Goal: Information Seeking & Learning: Learn about a topic

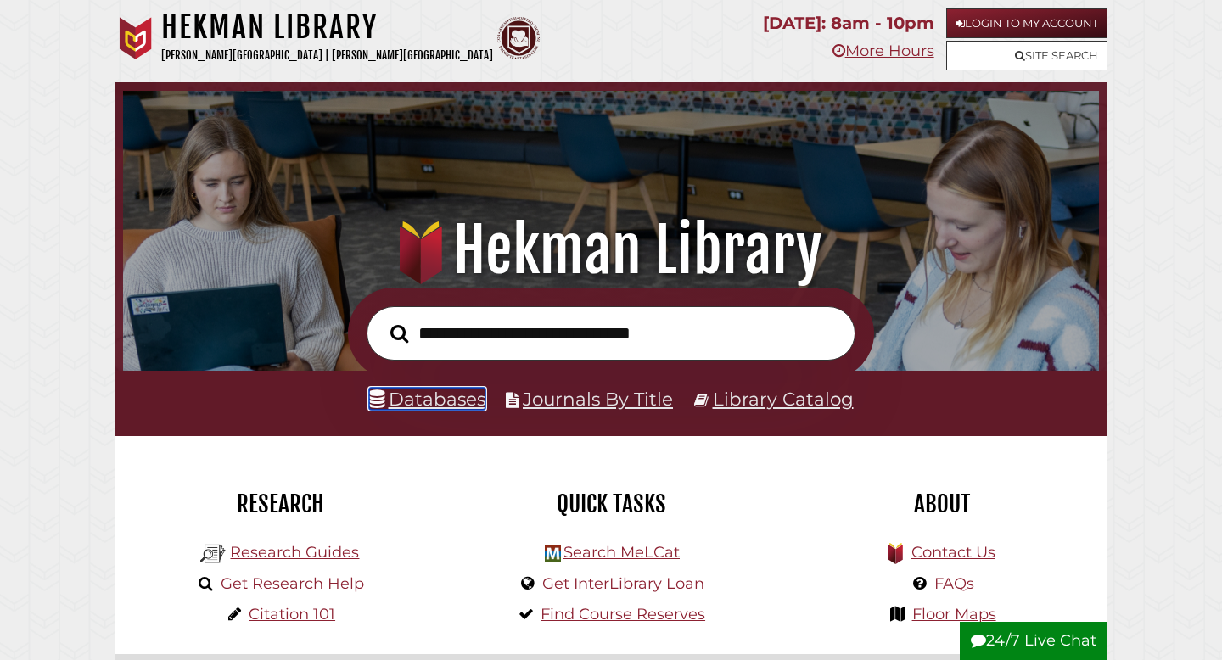
click at [435, 398] on link "Databases" at bounding box center [427, 399] width 116 height 22
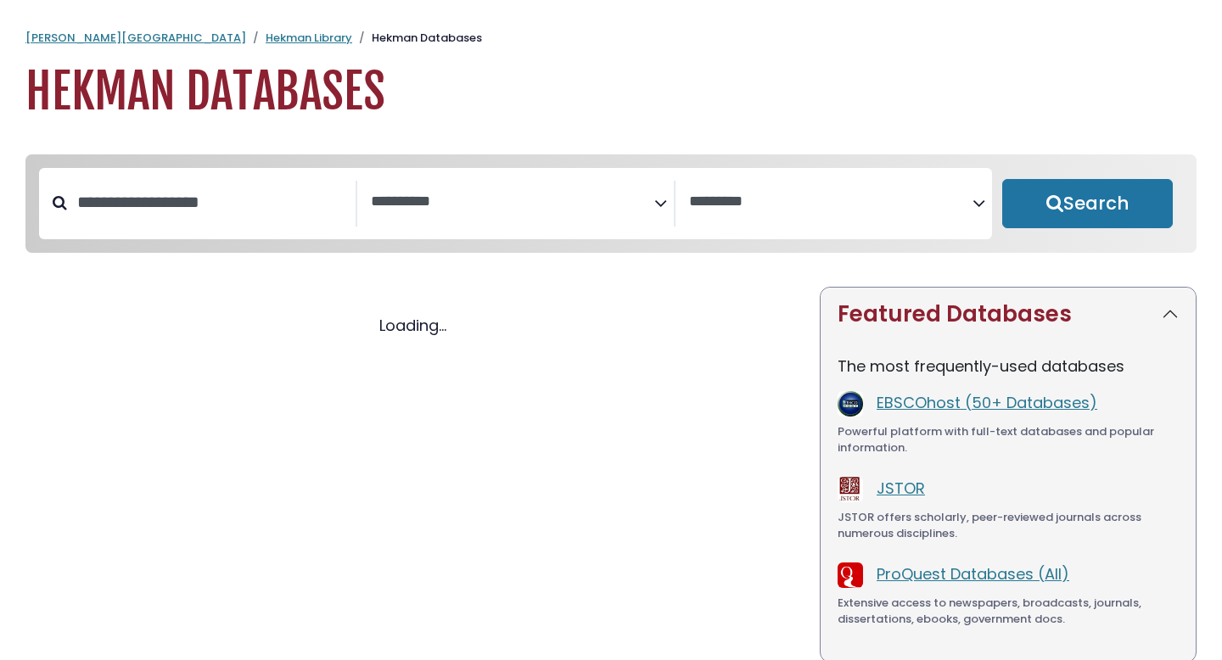
select select "Database Subject Filter"
select select "Database Vendors Filter"
select select "Database Subject Filter"
select select "Database Vendors Filter"
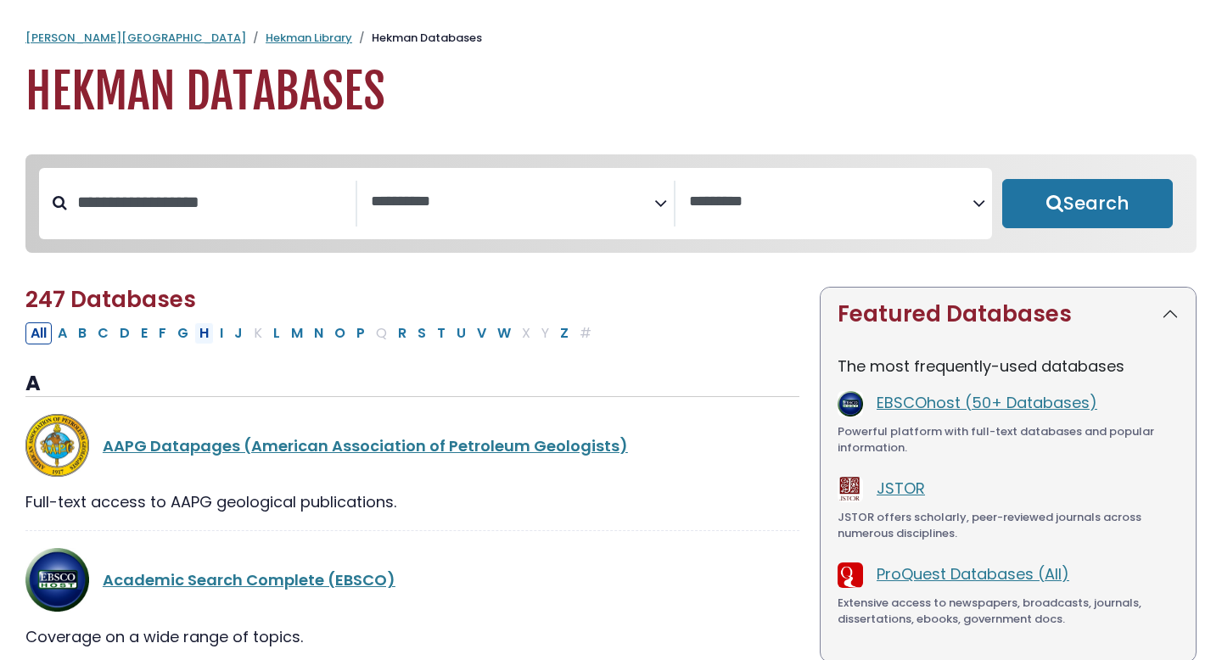
click at [208, 338] on button "H" at bounding box center [204, 333] width 20 height 22
select select "Database Subject Filter"
select select "Database Vendors Filter"
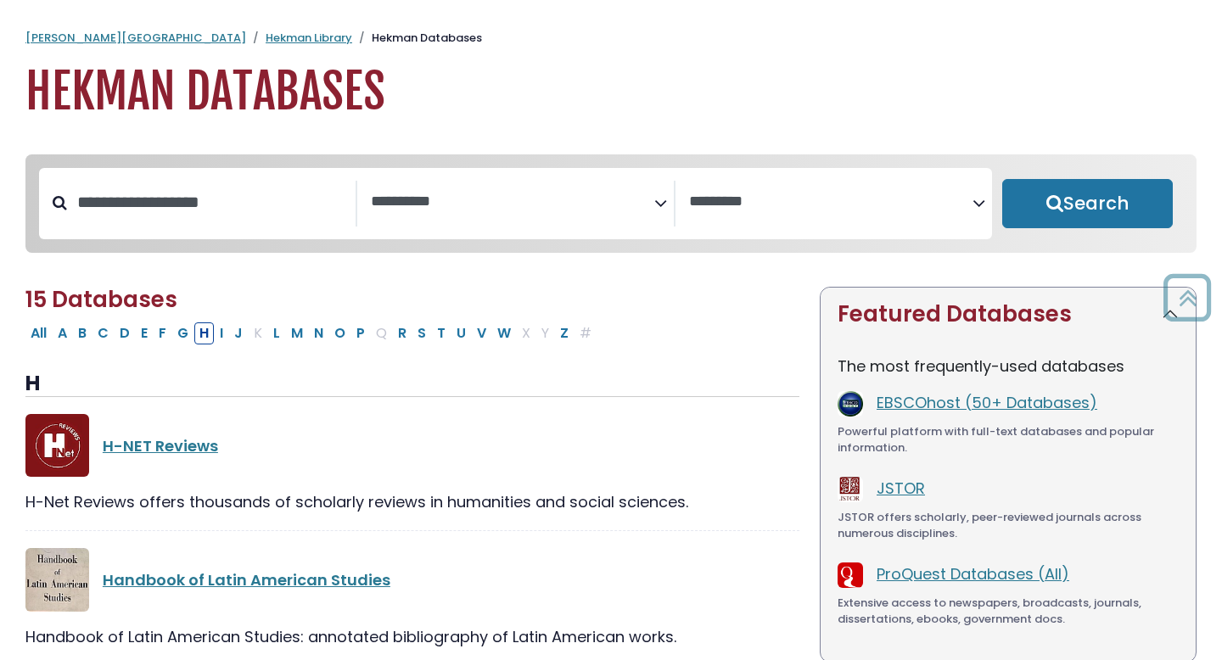
click at [415, 188] on span "Search filters" at bounding box center [512, 204] width 283 height 46
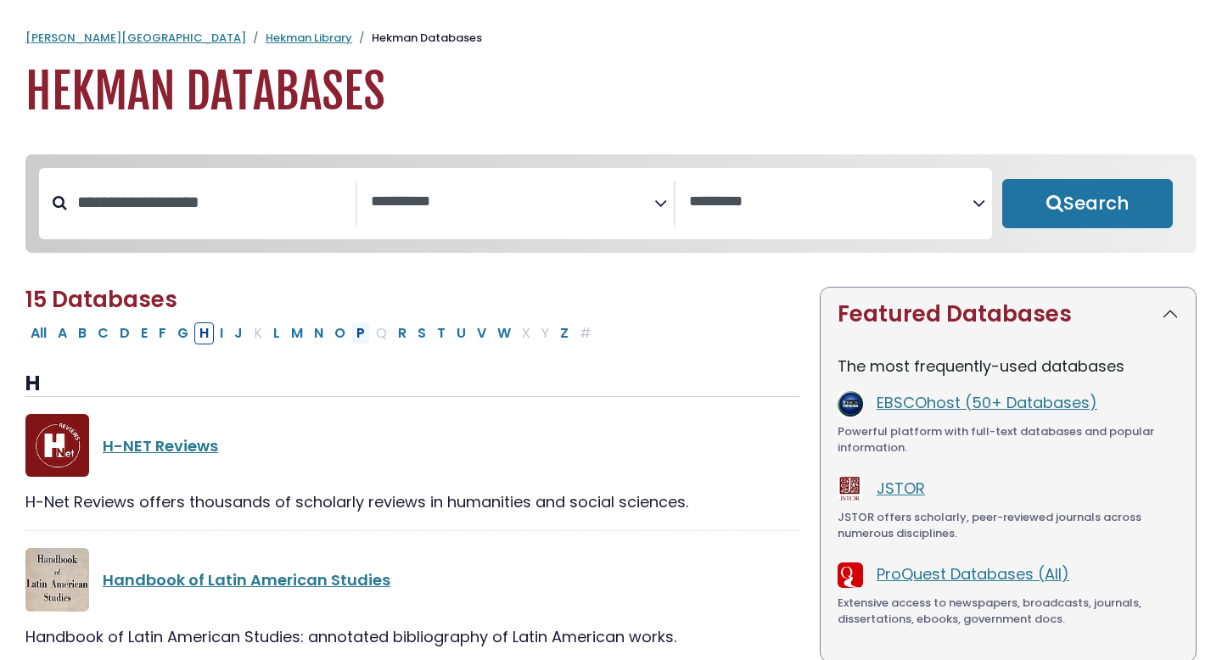
click at [359, 341] on button "P" at bounding box center [360, 333] width 19 height 22
select select "Database Subject Filter"
select select "Database Vendors Filter"
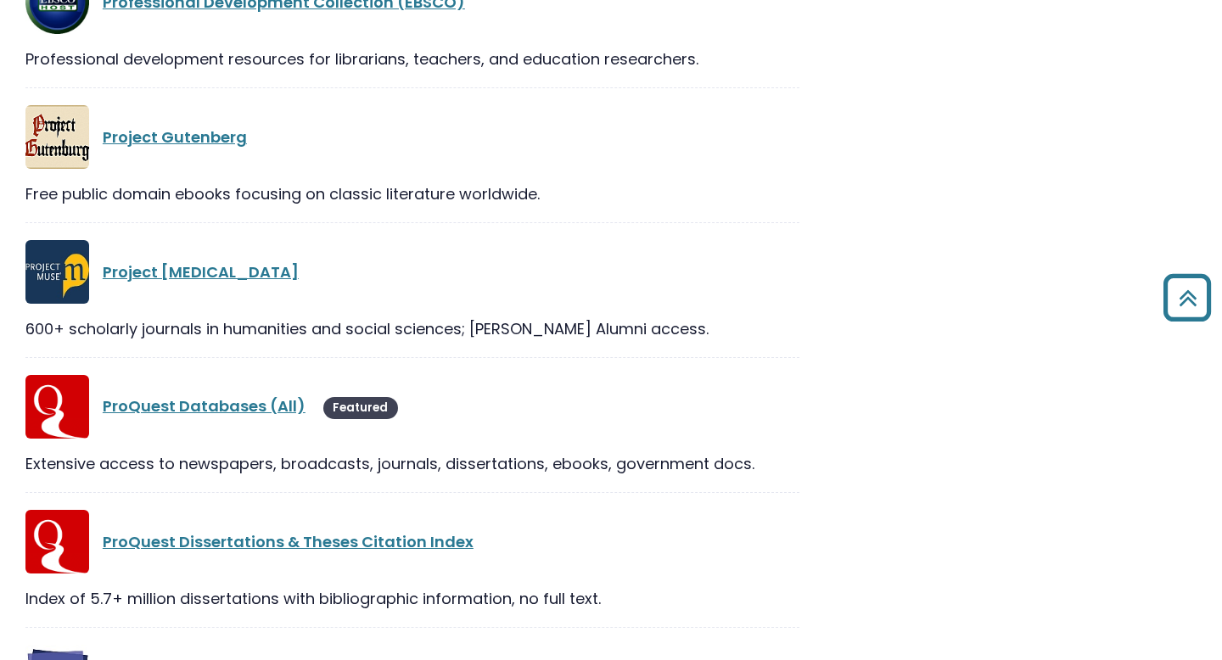
scroll to position [1826, 0]
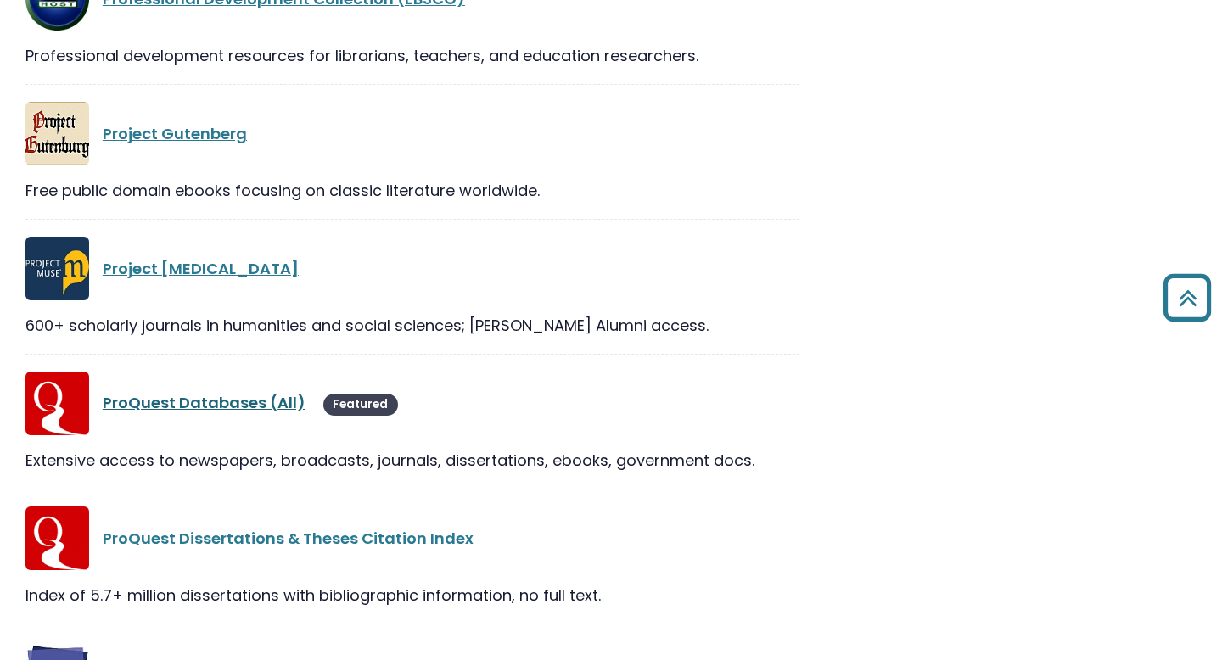
click at [258, 408] on link "ProQuest Databases (All)" at bounding box center [204, 402] width 203 height 21
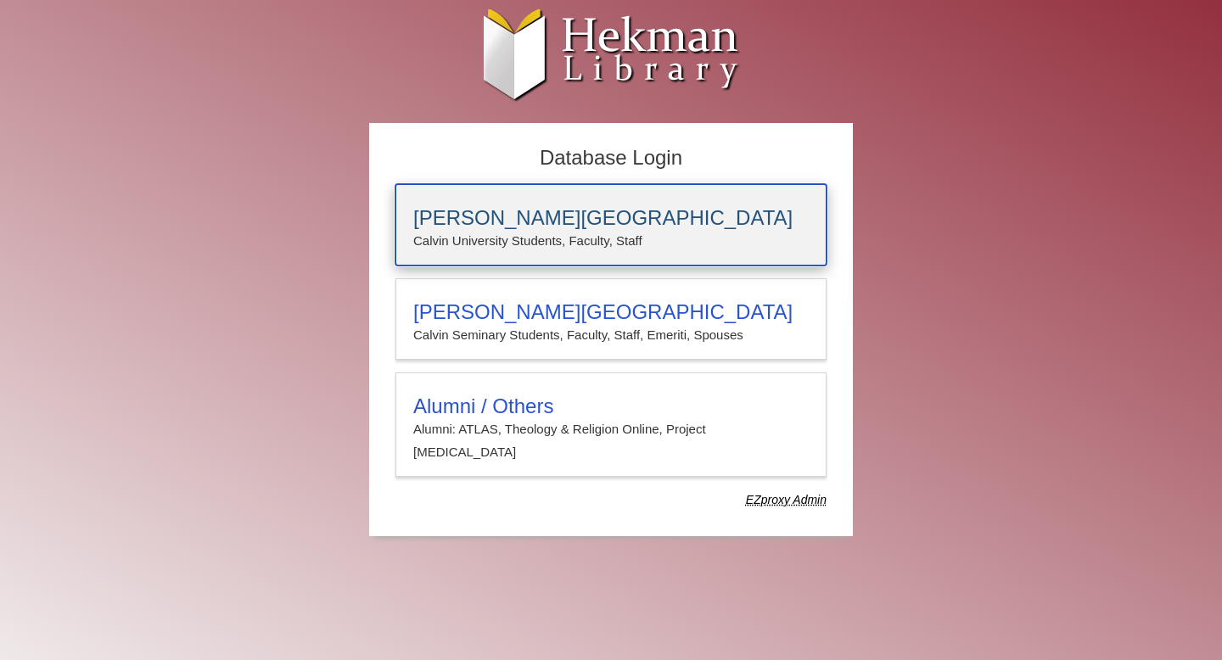
click at [633, 248] on p "Calvin University Students, Faculty, Staff" at bounding box center [610, 241] width 395 height 22
